Goal: Obtain resource: Obtain resource

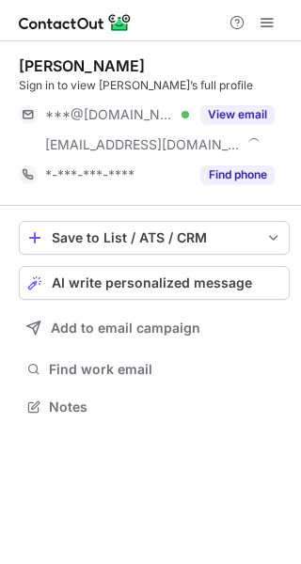
scroll to position [394, 301]
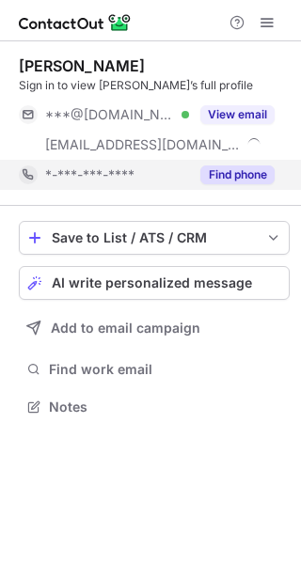
click at [218, 172] on button "Find phone" at bounding box center [237, 175] width 74 height 19
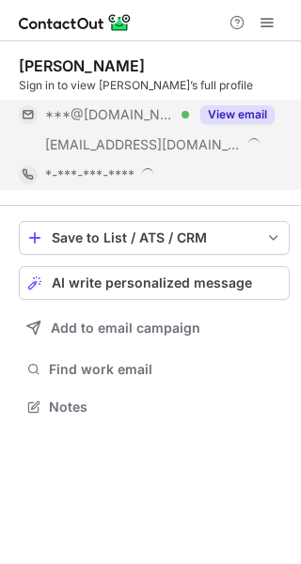
click at [207, 117] on button "View email" at bounding box center [237, 114] width 74 height 19
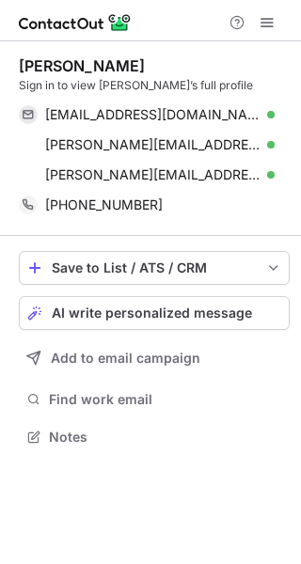
scroll to position [424, 301]
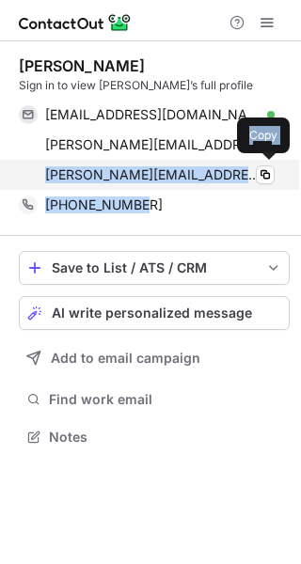
drag, startPoint x: 137, startPoint y: 202, endPoint x: 39, endPoint y: 169, distance: 103.2
click at [39, 169] on div "Briana Marek Sign in to view Briana’s full profile brianamarek@gmail.com Verifi…" at bounding box center [154, 138] width 271 height 164
copy div "briana.marek@us.mcd.com Verified Copy +16023173372"
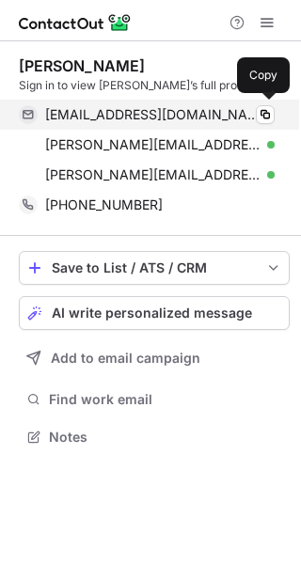
click at [150, 109] on span "brianamarek@gmail.com" at bounding box center [152, 114] width 215 height 17
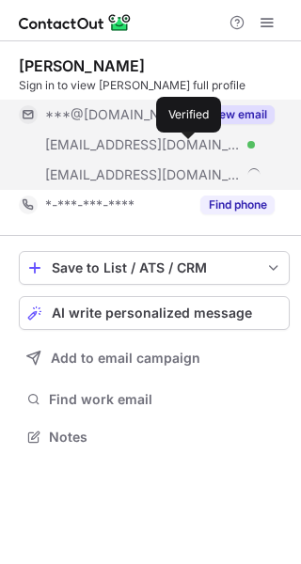
scroll to position [424, 301]
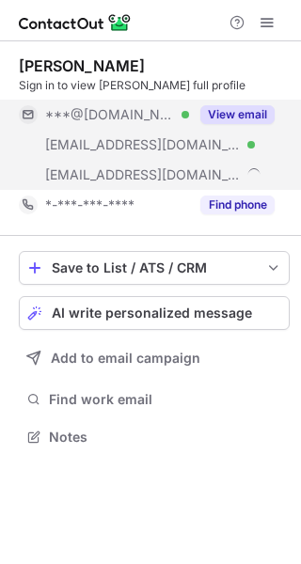
click at [222, 117] on button "View email" at bounding box center [237, 114] width 74 height 19
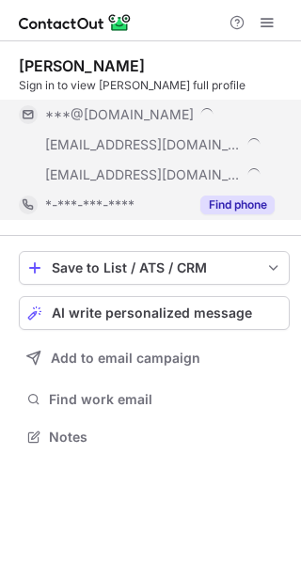
click at [238, 203] on button "Find phone" at bounding box center [237, 205] width 74 height 19
click at [238, 203] on div "*-***-***-****" at bounding box center [159, 205] width 229 height 17
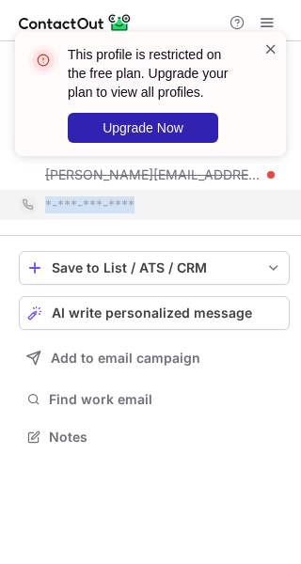
click at [272, 55] on span at bounding box center [270, 48] width 15 height 19
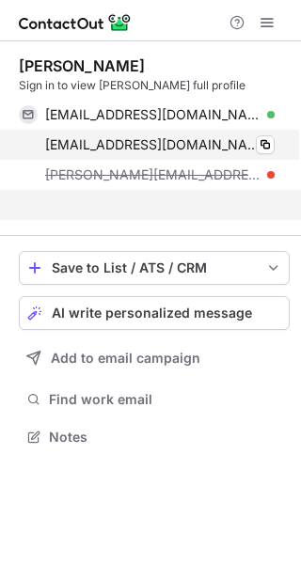
scroll to position [394, 301]
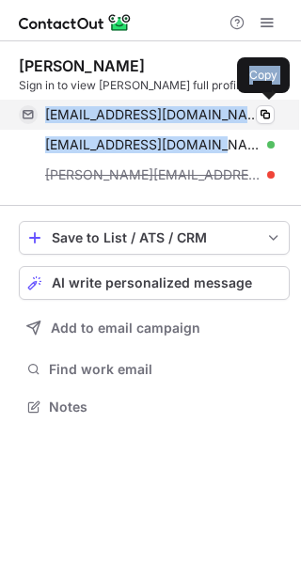
drag, startPoint x: 199, startPoint y: 148, endPoint x: 46, endPoint y: 120, distance: 155.7
click at [47, 117] on div "craigallee@gmail.com Verified Copy callee1@student.gsu.edu Verified Copy craig.…" at bounding box center [147, 145] width 256 height 90
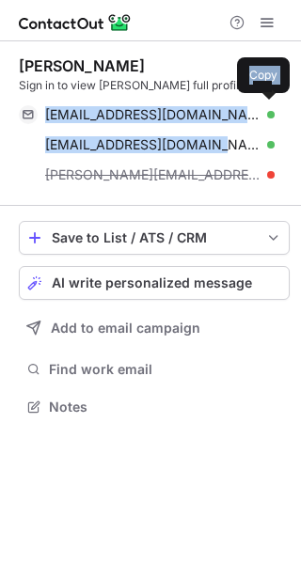
copy div "craigallee@gmail.com Verified Copy callee1@student.gsu.edu"
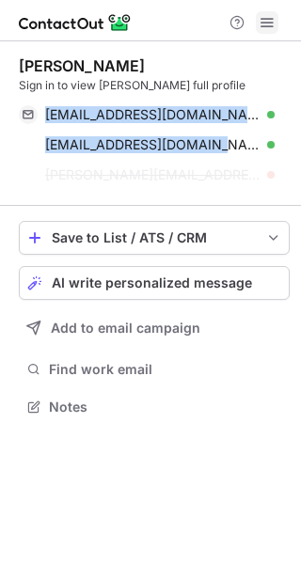
click at [276, 24] on button at bounding box center [267, 22] width 23 height 23
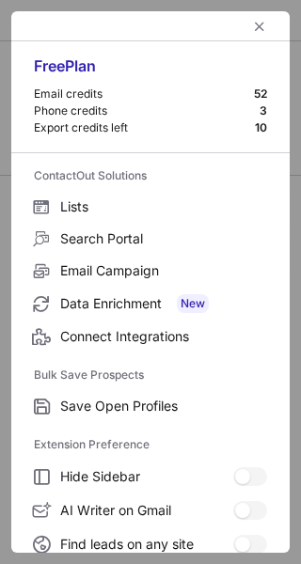
scroll to position [364, 301]
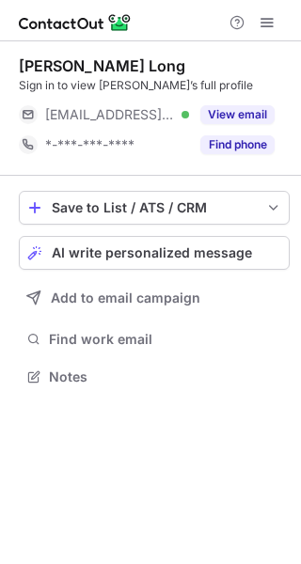
scroll to position [364, 301]
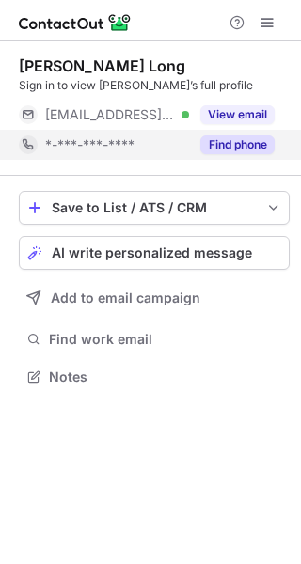
click at [200, 154] on div "Find phone" at bounding box center [232, 145] width 86 height 30
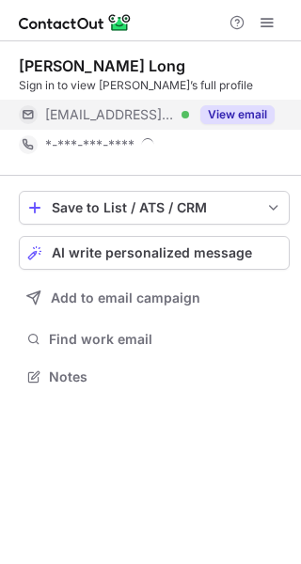
click at [212, 127] on div "View email" at bounding box center [232, 115] width 86 height 30
